Goal: Information Seeking & Learning: Learn about a topic

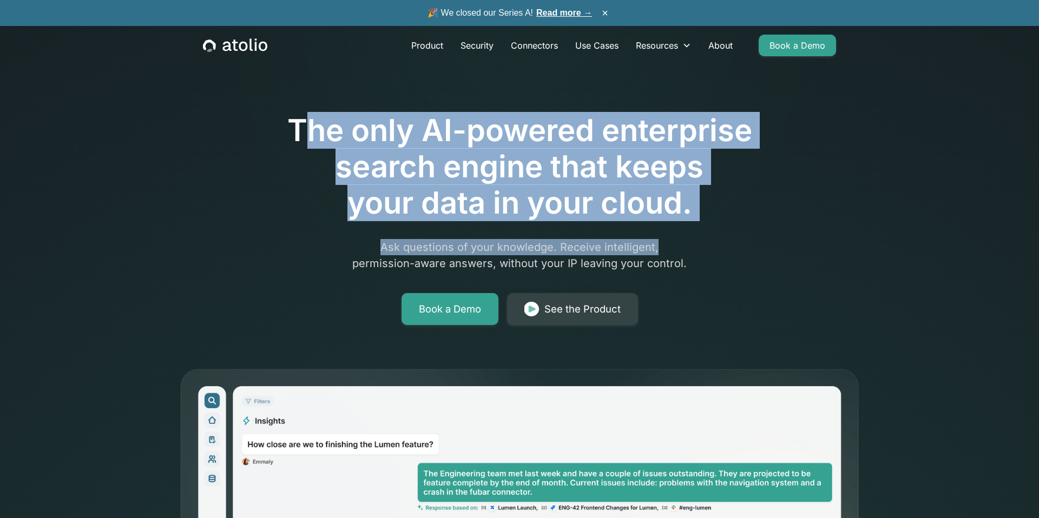
drag, startPoint x: 302, startPoint y: 125, endPoint x: 760, endPoint y: 244, distance: 473.5
click at [760, 244] on div "The only AI-powered enterprise search engine that keeps your data in your cloud…" at bounding box center [519, 188] width 554 height 273
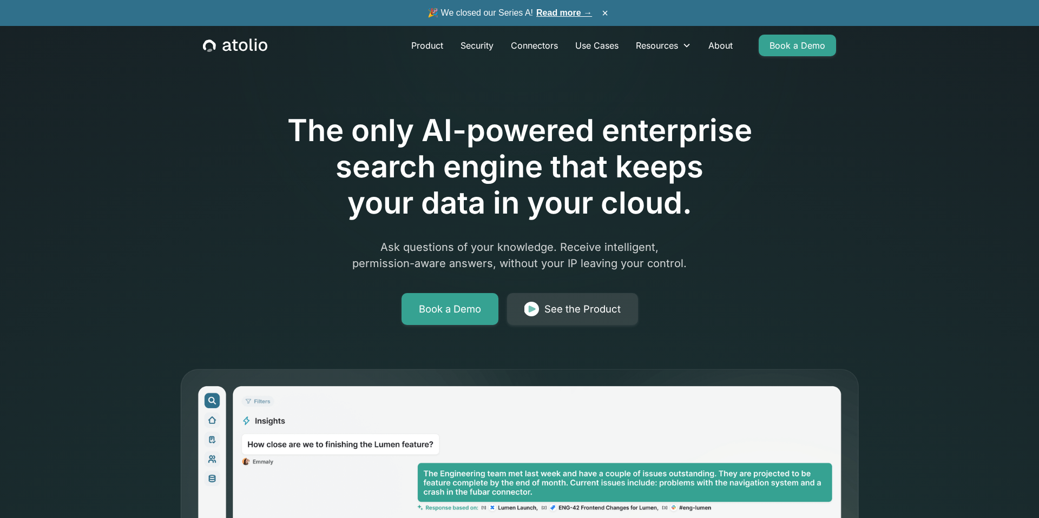
click at [760, 243] on div "The only AI-powered enterprise search engine that keeps your data in your cloud…" at bounding box center [519, 188] width 554 height 273
click at [724, 44] on link "About" at bounding box center [721, 46] width 42 height 22
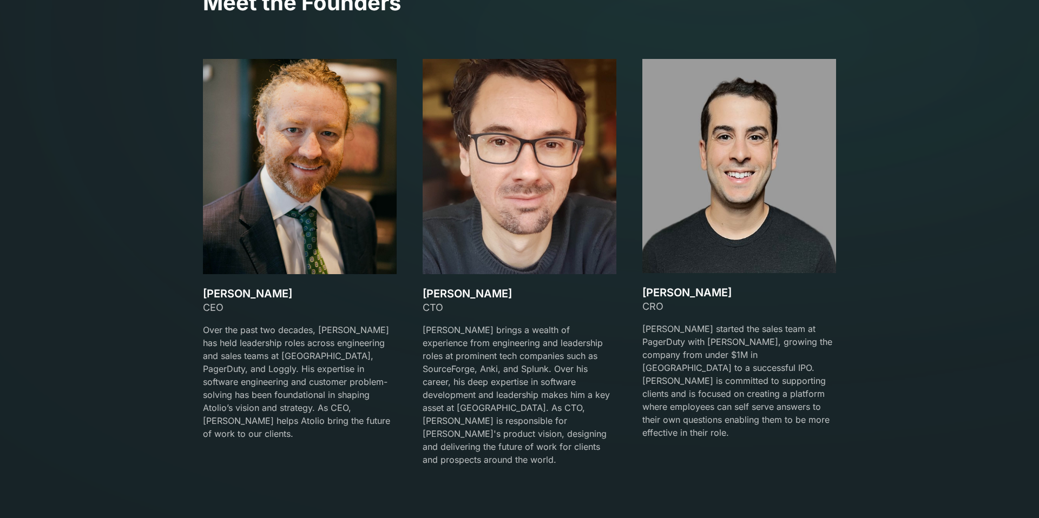
scroll to position [1652, 0]
